Goal: Transaction & Acquisition: Purchase product/service

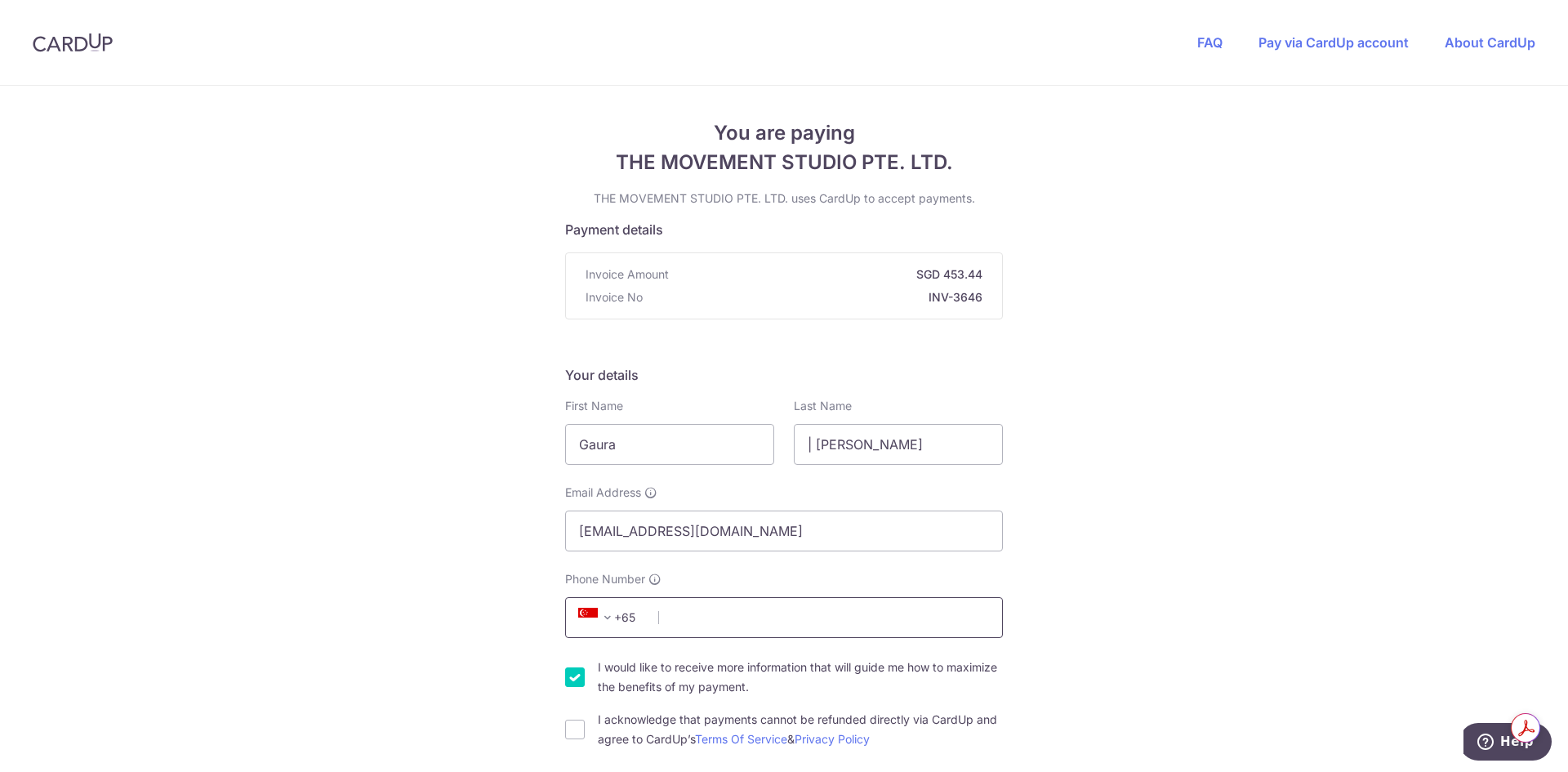
click at [718, 635] on input "Phone Number" at bounding box center [784, 617] width 438 height 41
type input "92480199"
type input "159958"
type input "[STREET_ADDRESS]"
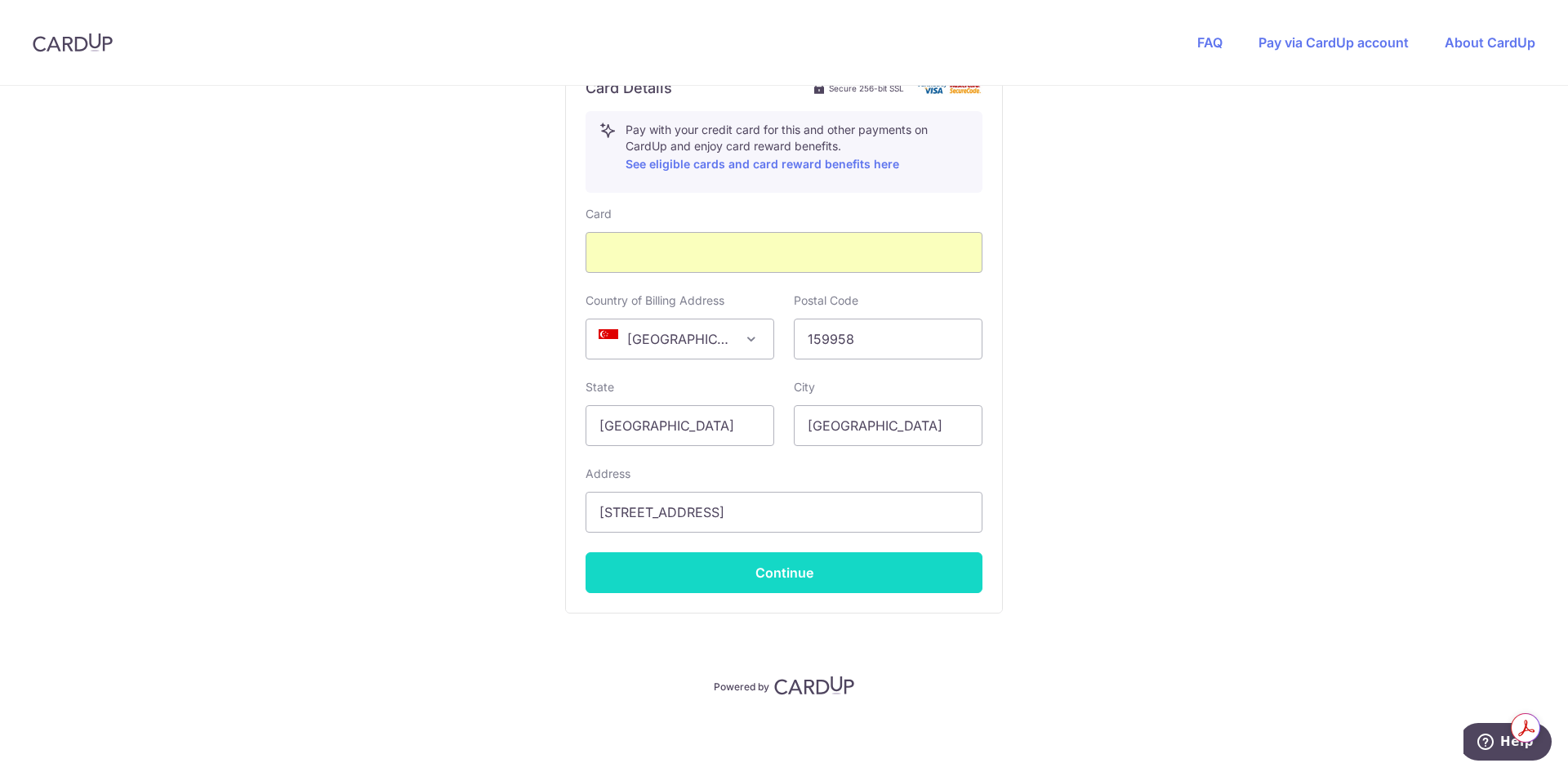
click at [787, 565] on button "Continue" at bounding box center [784, 572] width 397 height 41
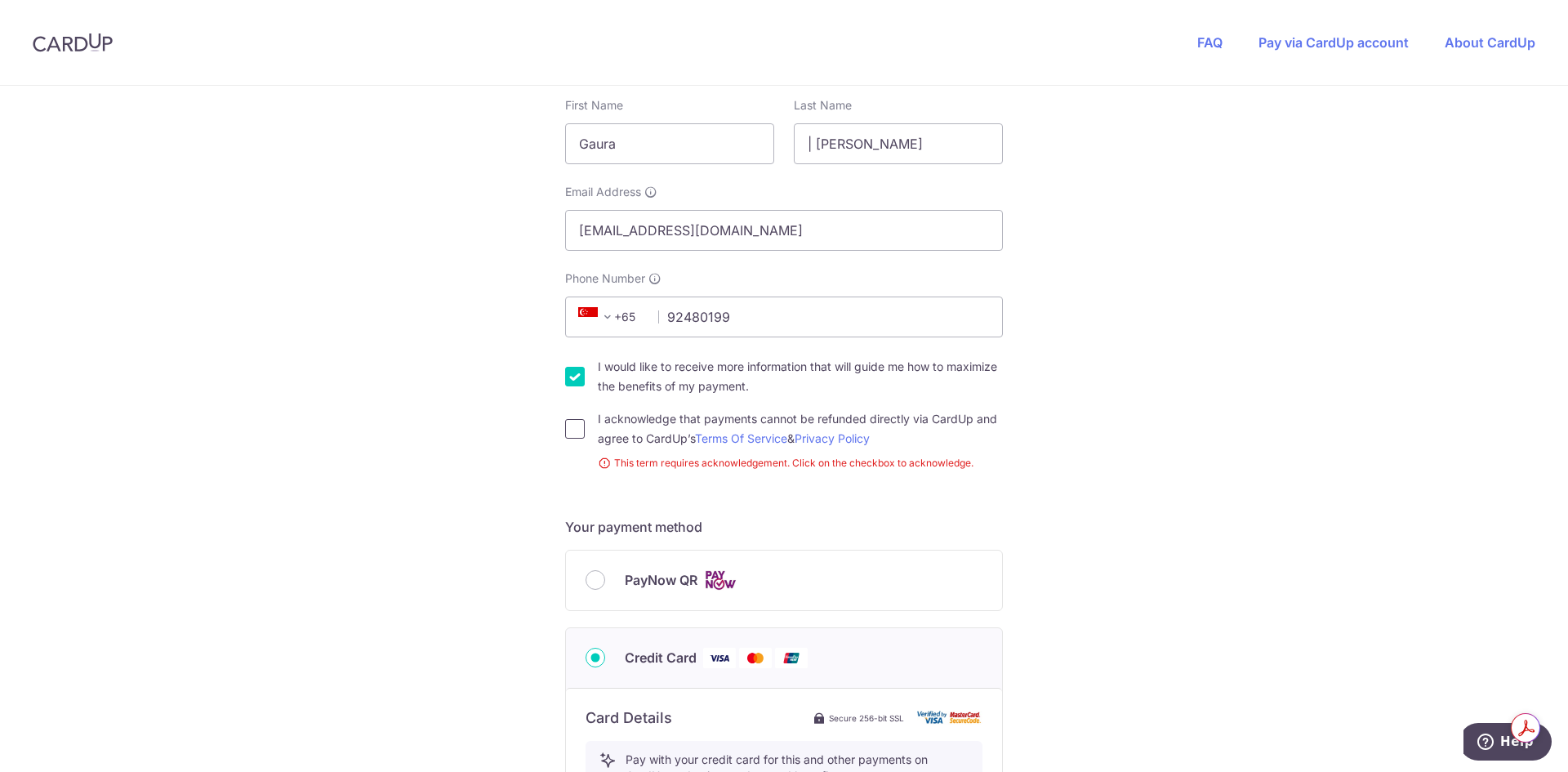
click at [574, 436] on input "I acknowledge that payments cannot be refunded directly via CardUp and agree to…" at bounding box center [575, 429] width 20 height 20
checkbox input "true"
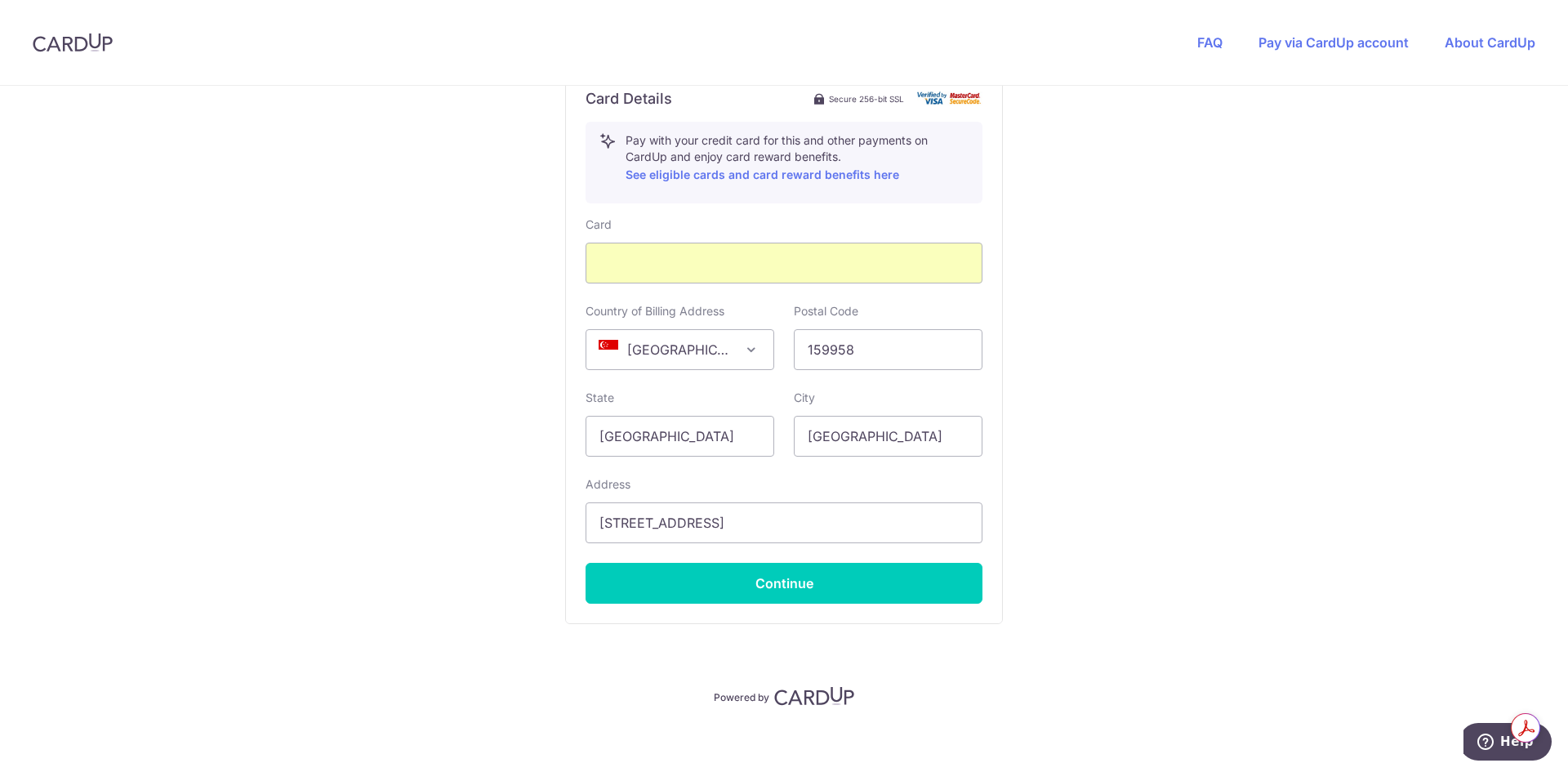
scroll to position [898, 0]
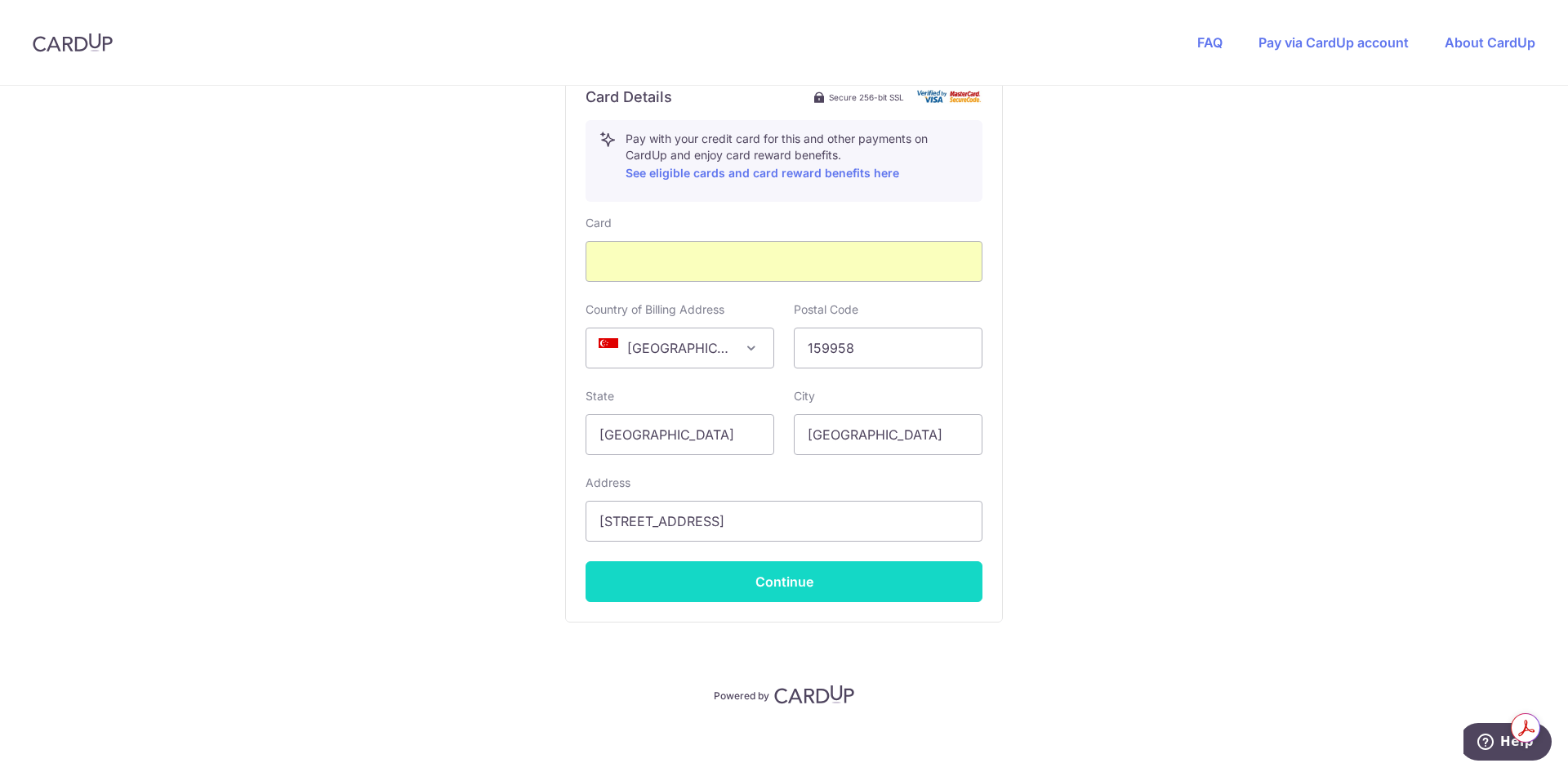
drag, startPoint x: 820, startPoint y: 586, endPoint x: 815, endPoint y: 579, distance: 8.6
click at [820, 586] on button "Continue" at bounding box center [784, 581] width 397 height 41
type input "**** 6607"
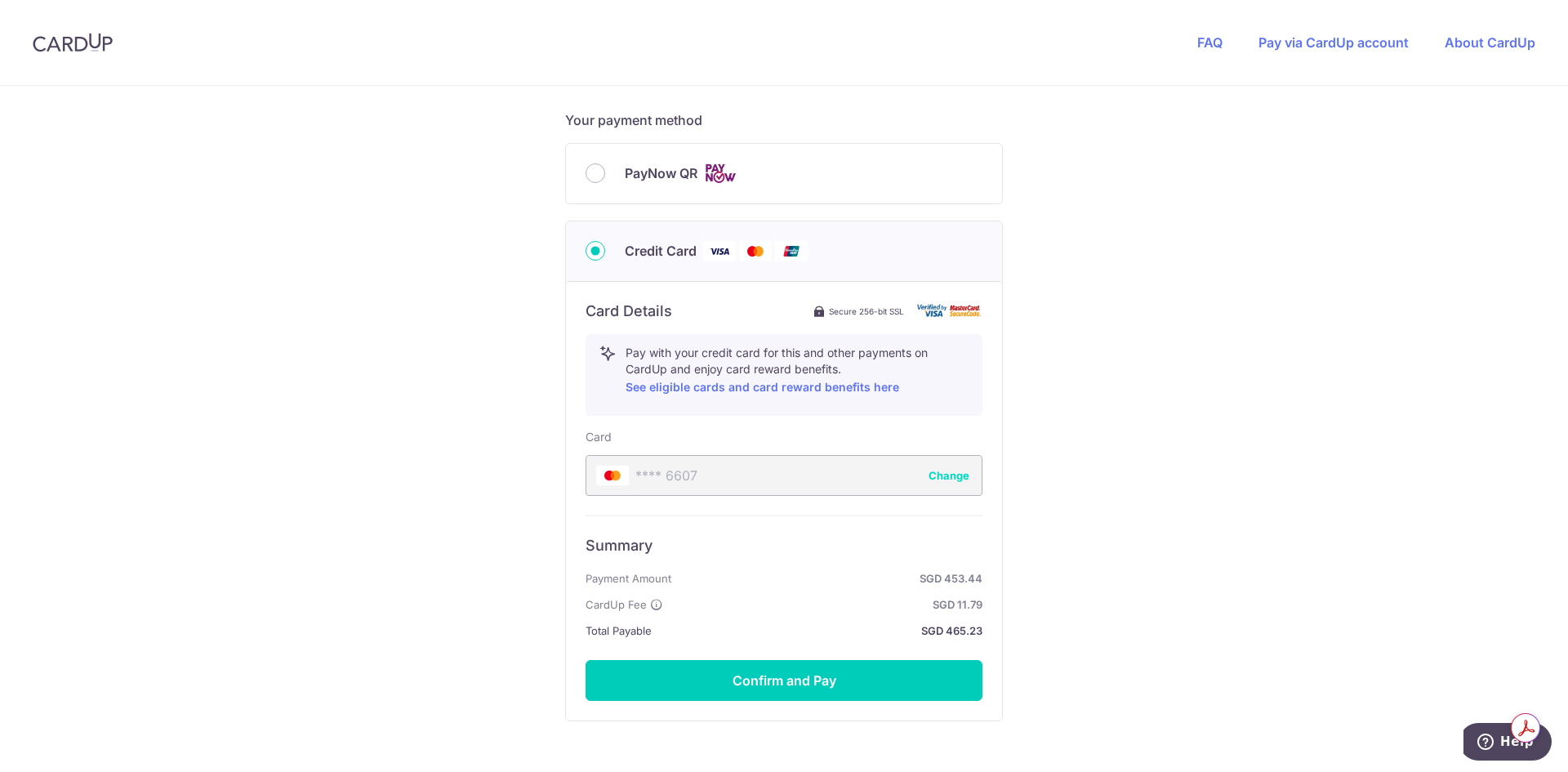
scroll to position [384, 0]
